Goal: Book appointment/travel/reservation

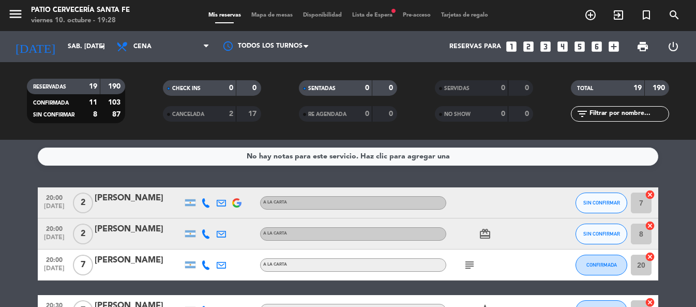
scroll to position [551, 0]
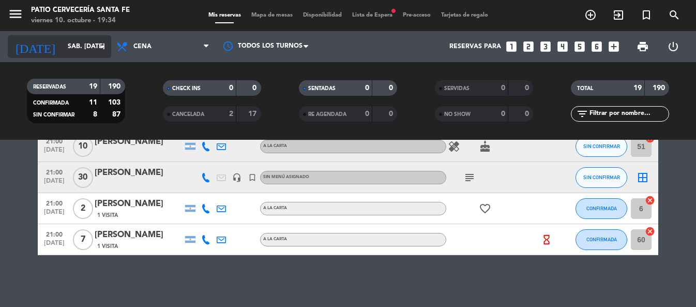
click at [89, 39] on input "sáb. [DATE]" at bounding box center [106, 47] width 87 height 18
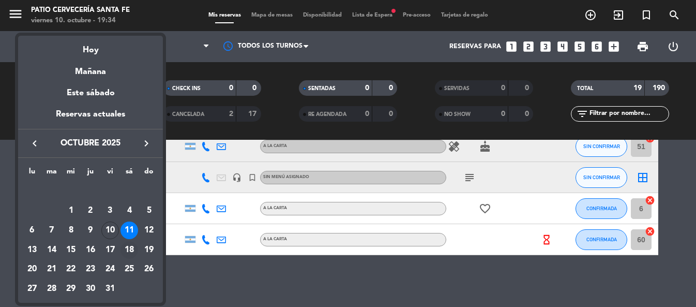
click at [129, 246] on div "18" at bounding box center [130, 250] width 18 height 18
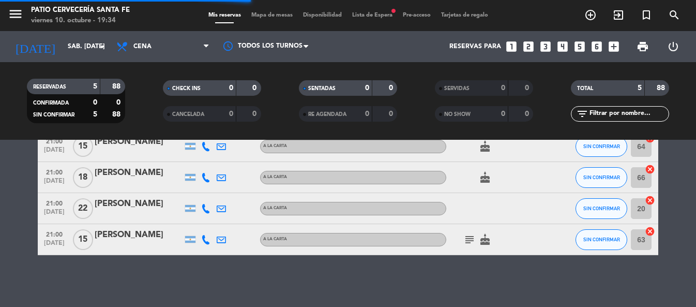
scroll to position [87, 0]
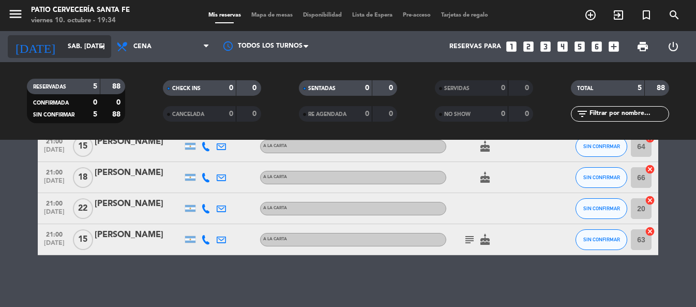
click at [93, 55] on input "sáb. [DATE]" at bounding box center [106, 47] width 87 height 18
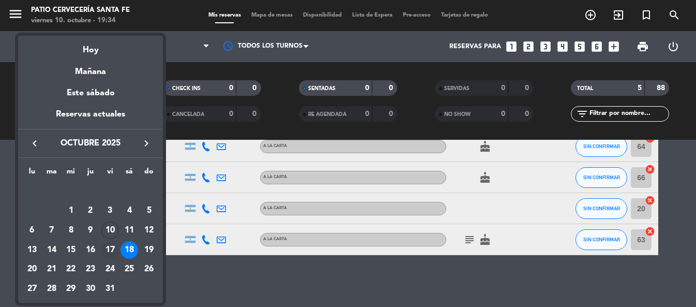
click at [112, 251] on div "17" at bounding box center [110, 250] width 18 height 18
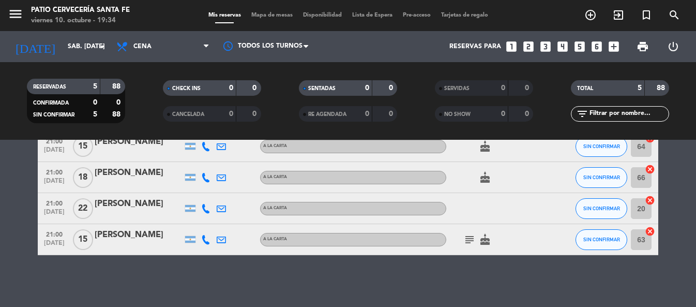
type input "vie. [DATE]"
click at [643, 19] on icon "turned_in_not" at bounding box center [647, 15] width 12 height 12
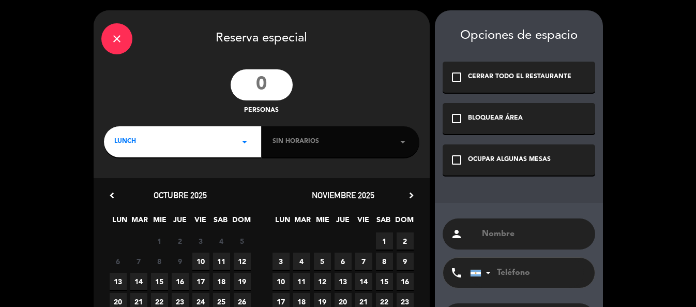
click at [284, 84] on input "number" at bounding box center [262, 84] width 62 height 31
type input "20"
click at [246, 134] on div "LUNCH arrow_drop_down" at bounding box center [182, 141] width 157 height 31
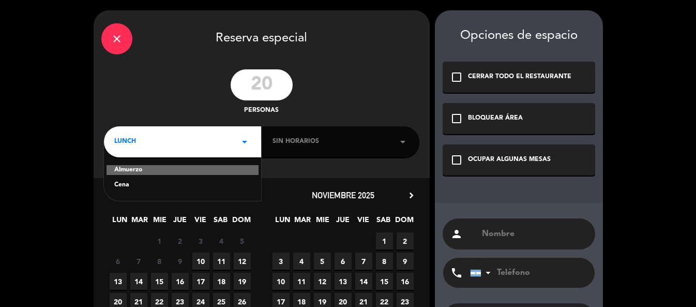
click at [188, 182] on div "Cena" at bounding box center [182, 185] width 137 height 10
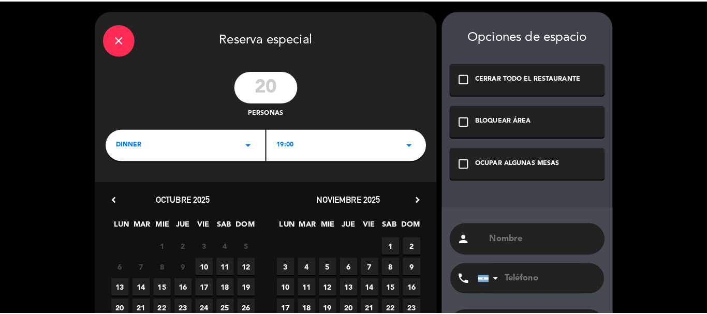
scroll to position [52, 0]
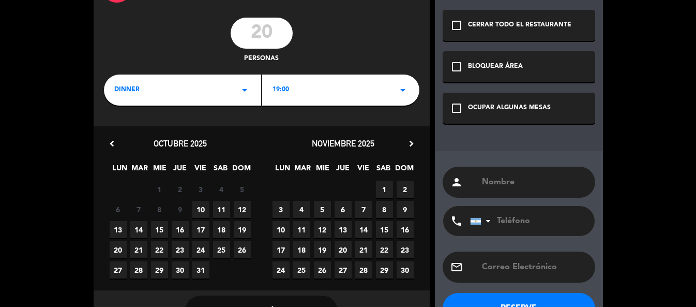
click at [204, 226] on span "17" at bounding box center [200, 229] width 17 height 17
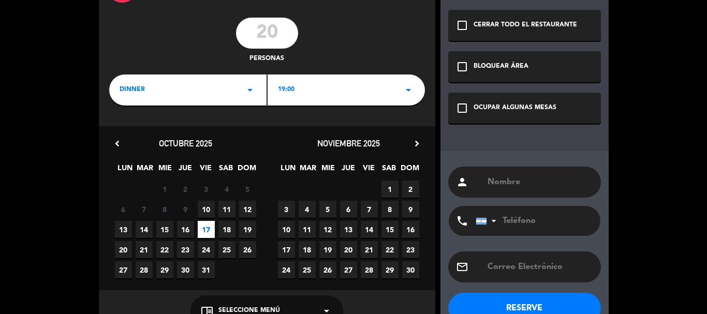
scroll to position [0, 0]
